Goal: Transaction & Acquisition: Book appointment/travel/reservation

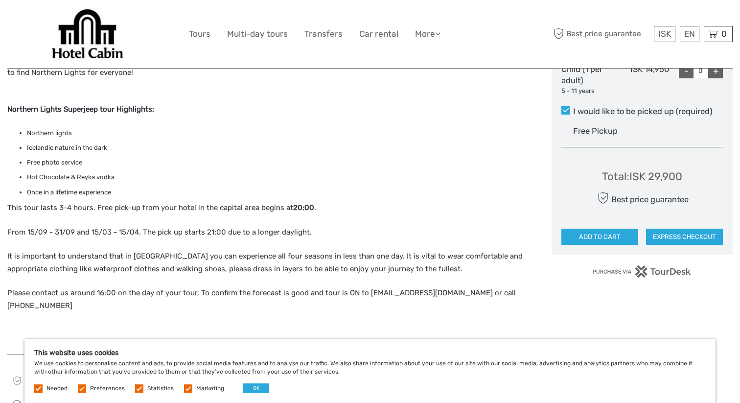
scroll to position [515, 0]
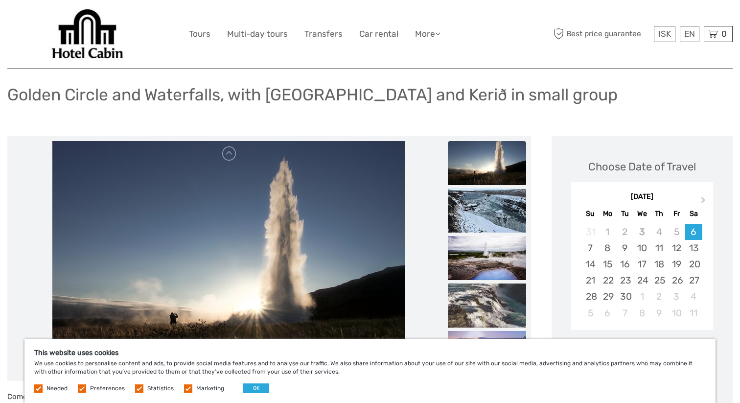
scroll to position [60, 0]
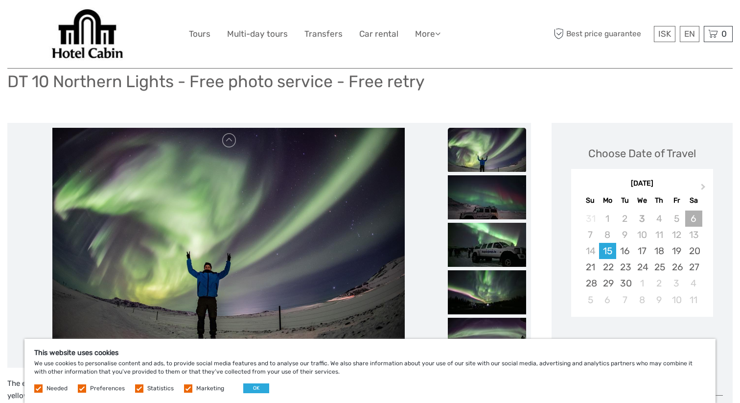
click at [695, 221] on div "6" at bounding box center [693, 218] width 17 height 16
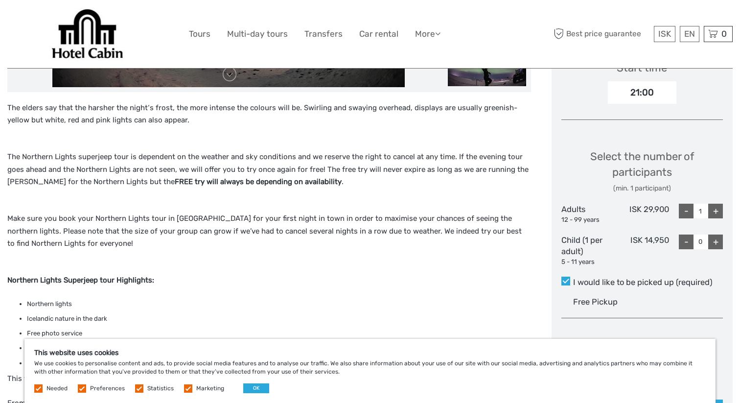
scroll to position [347, 0]
